Goal: Transaction & Acquisition: Purchase product/service

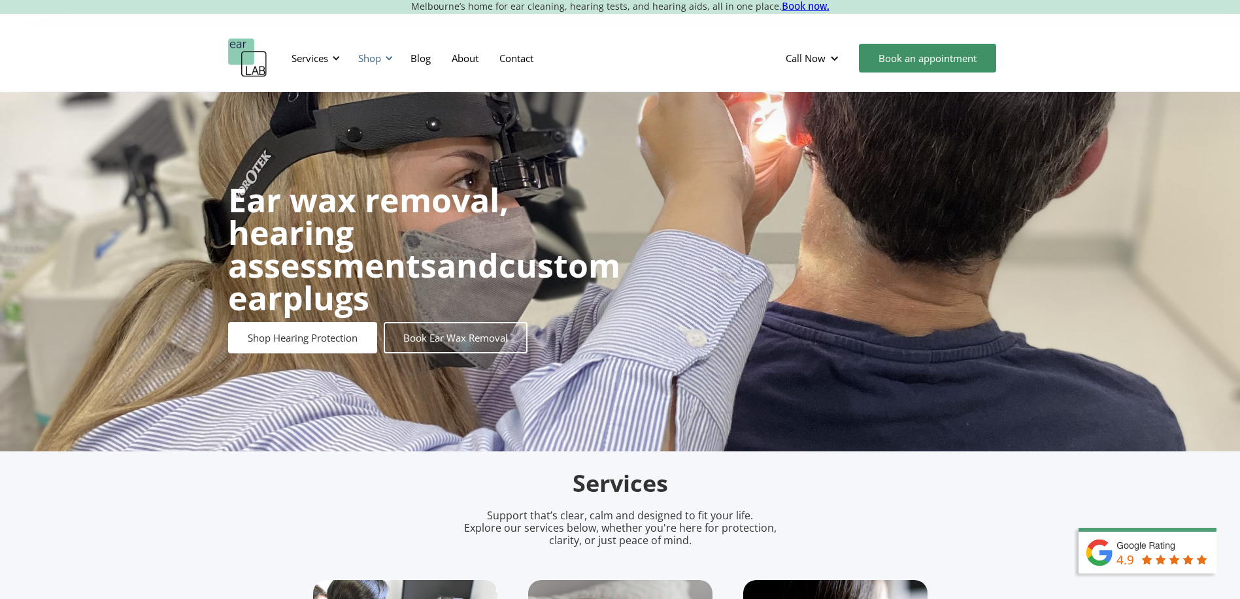
click at [384, 60] on div "Shop" at bounding box center [373, 58] width 46 height 39
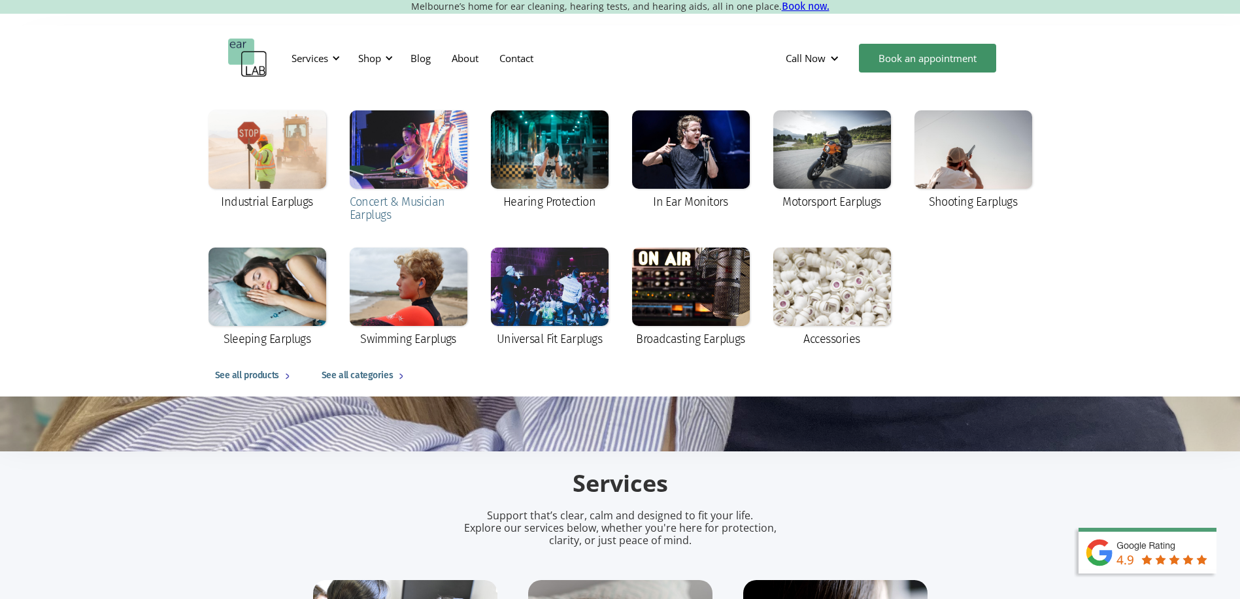
click at [415, 163] on div at bounding box center [409, 149] width 118 height 78
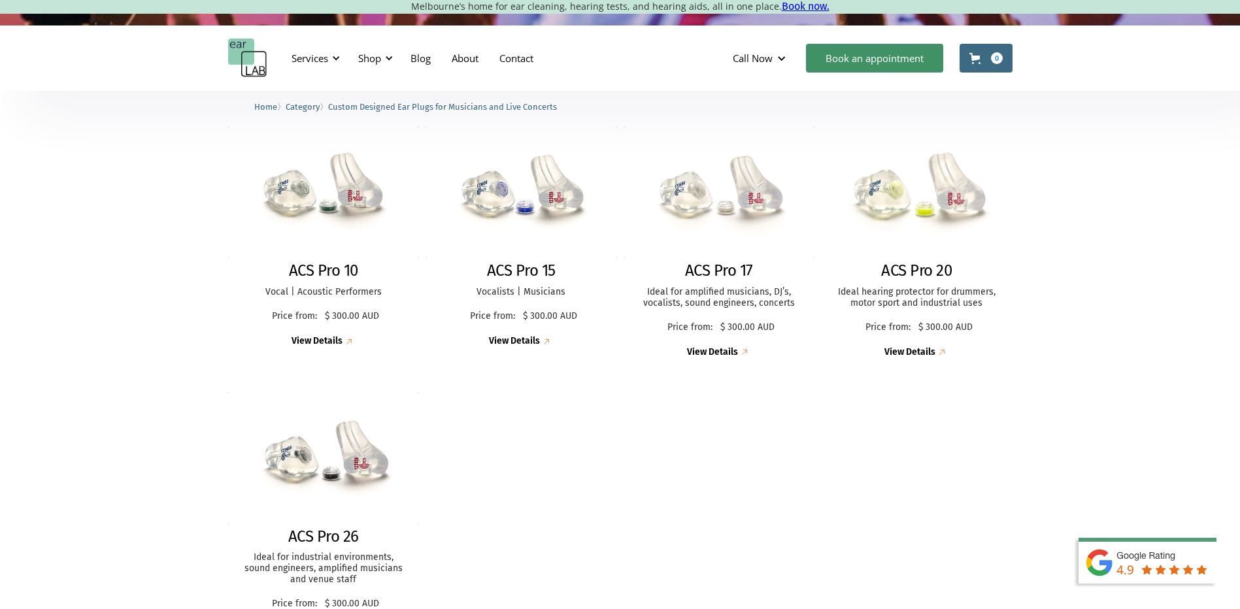
scroll to position [327, 0]
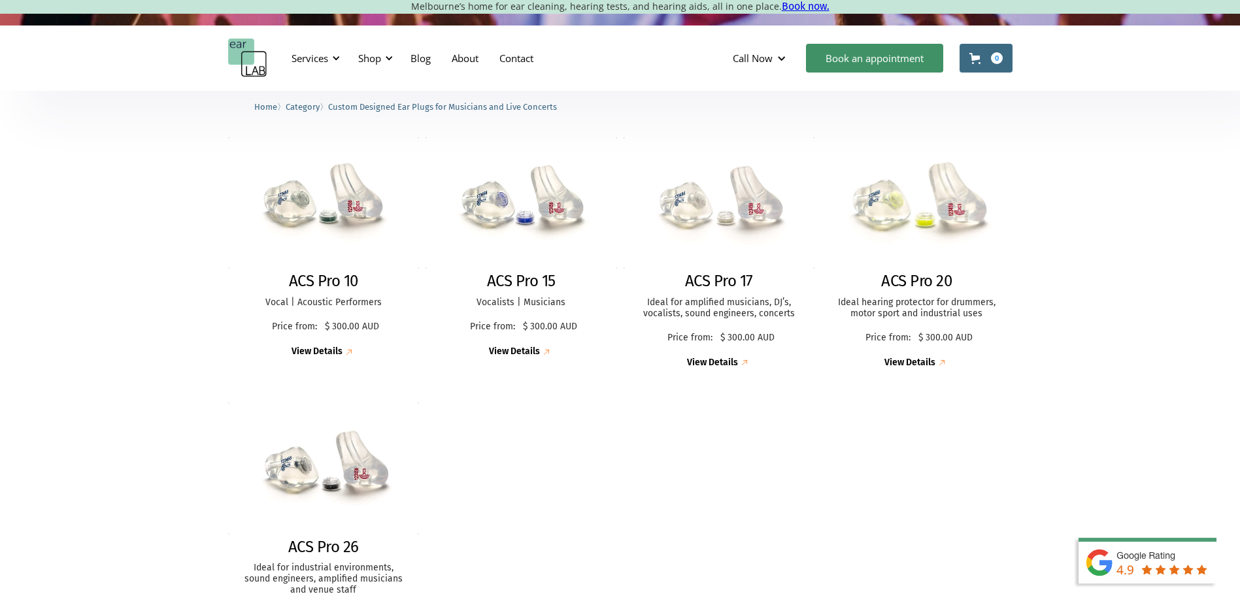
click at [905, 220] on img at bounding box center [916, 203] width 210 height 144
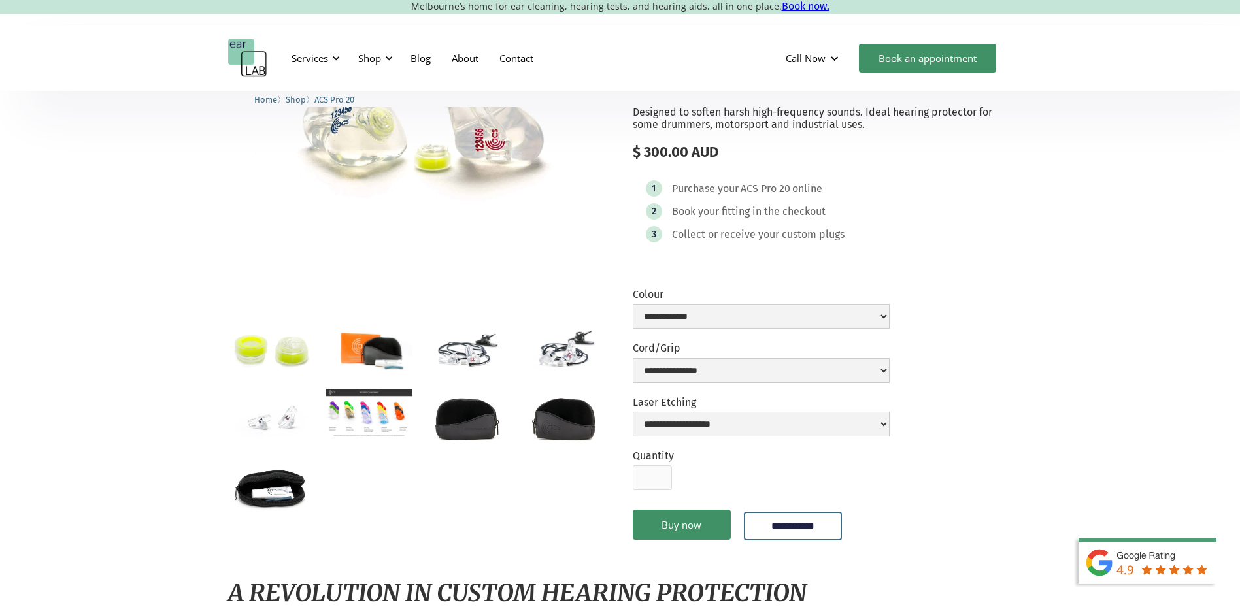
scroll to position [196, 0]
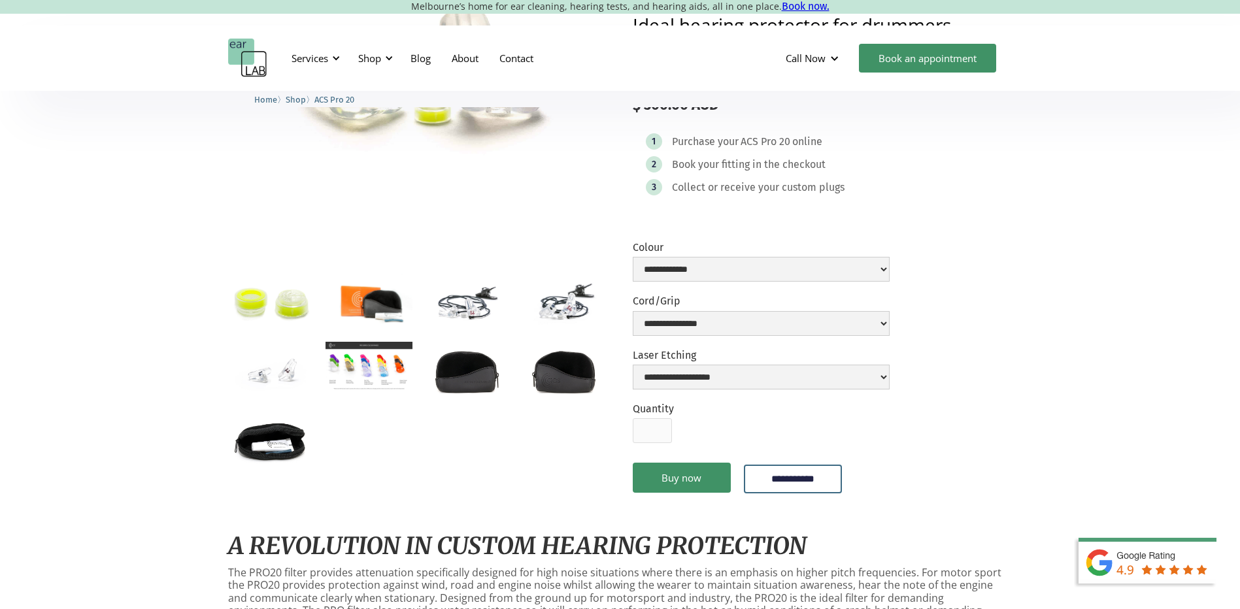
click at [316, 385] on div at bounding box center [418, 370] width 380 height 194
click at [347, 371] on img "open lightbox" at bounding box center [369, 366] width 87 height 49
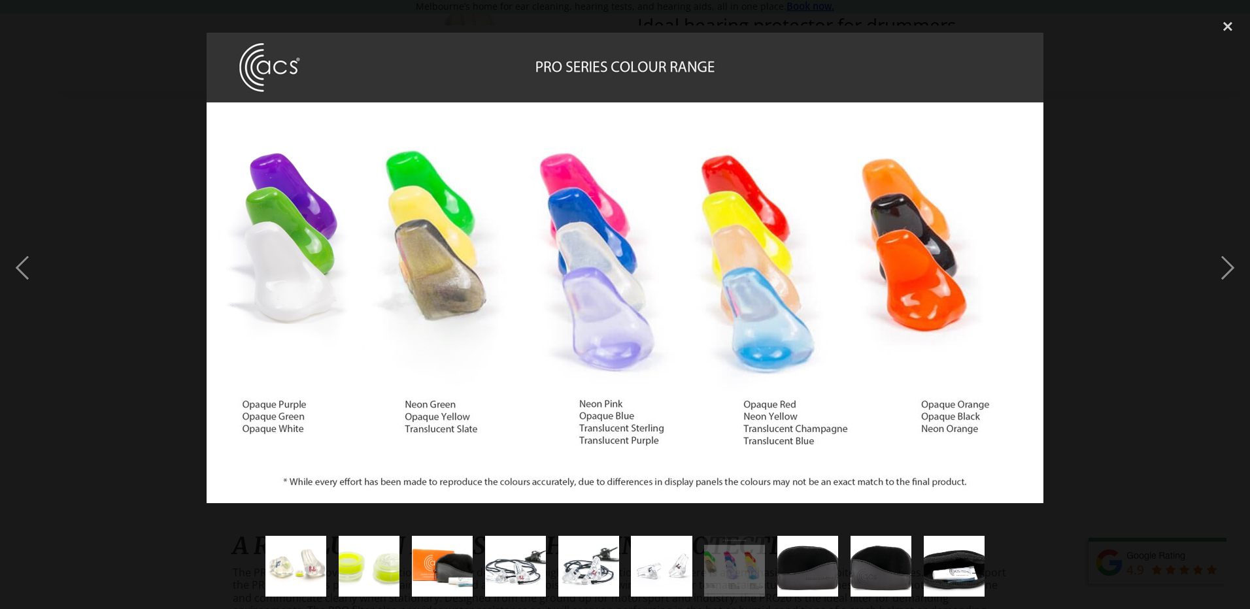
click at [147, 285] on div at bounding box center [625, 268] width 1250 height 512
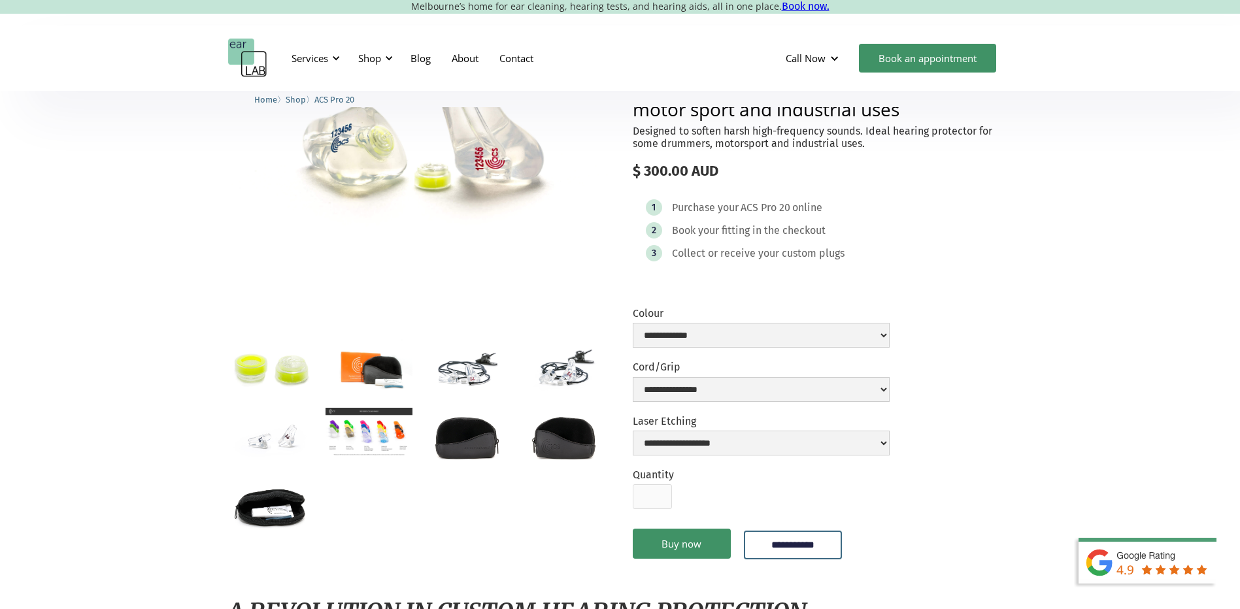
scroll to position [0, 0]
